Goal: Entertainment & Leisure: Consume media (video, audio)

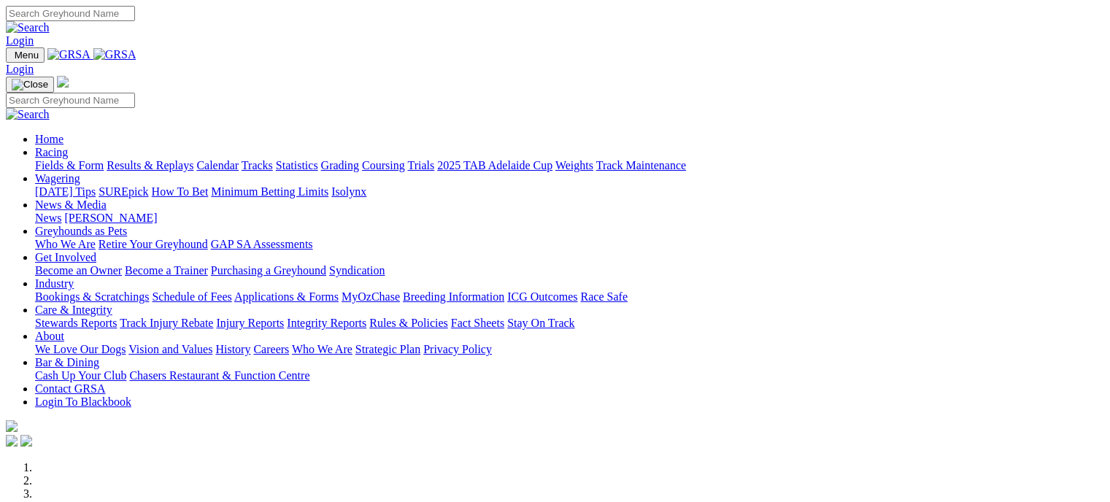
click at [71, 159] on link "Fields & Form" at bounding box center [69, 165] width 69 height 12
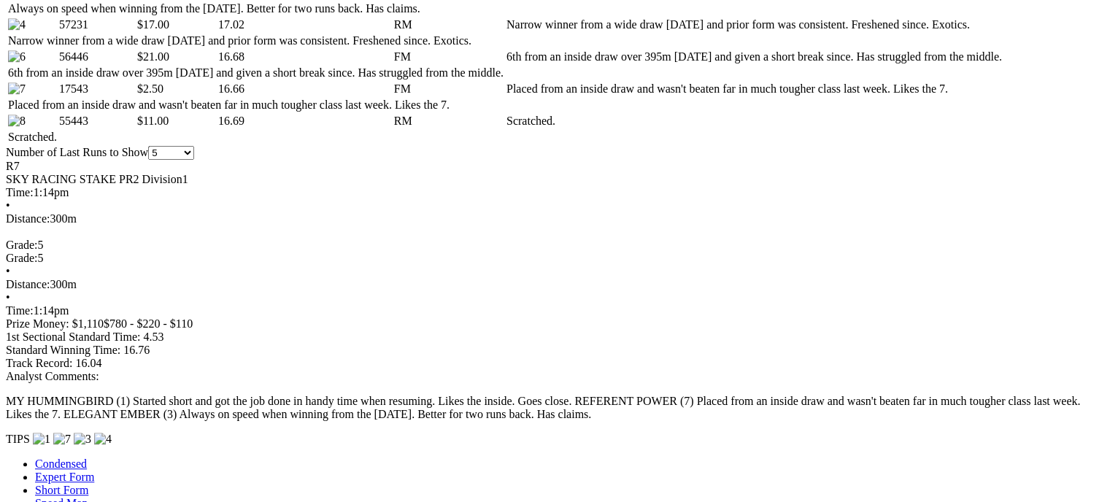
scroll to position [870, 0]
